Goal: Information Seeking & Learning: Learn about a topic

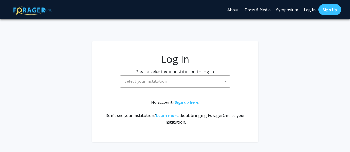
select select
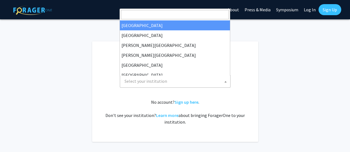
click at [146, 79] on span "Select your institution" at bounding box center [145, 82] width 43 height 6
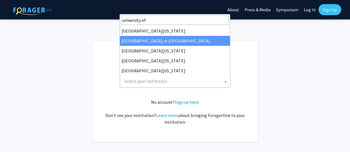
type input "university of"
select select "18"
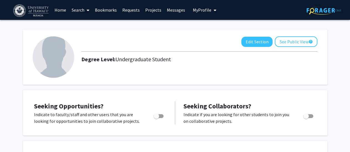
click at [80, 11] on link "Search" at bounding box center [80, 9] width 23 height 19
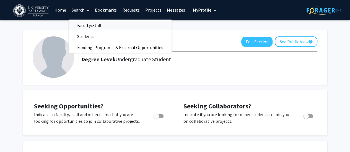
click at [87, 26] on span "Faculty/Staff" at bounding box center [89, 25] width 41 height 11
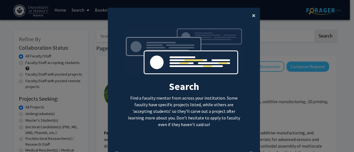
click at [252, 16] on span "×" at bounding box center [254, 15] width 4 height 9
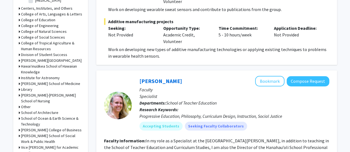
scroll to position [194, 0]
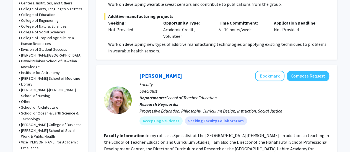
click at [19, 15] on icon at bounding box center [19, 15] width 1 height 6
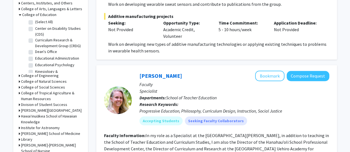
click at [35, 23] on label "(Select All)" at bounding box center [44, 22] width 18 height 6
click at [35, 23] on input "(Select All)" at bounding box center [37, 21] width 4 height 4
checkbox input "true"
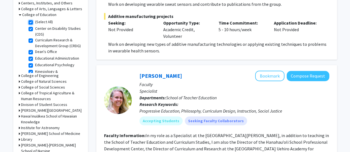
checkbox input "true"
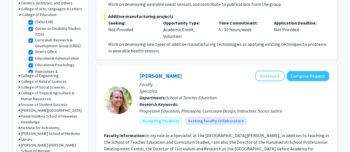
checkbox input "true"
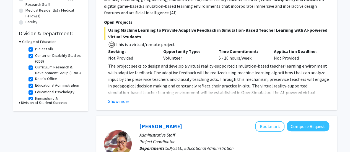
scroll to position [151, 0]
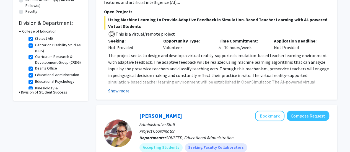
click at [126, 90] on button "Show more" at bounding box center [118, 91] width 21 height 7
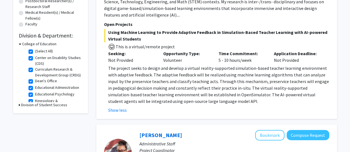
scroll to position [138, 0]
